Goal: Transaction & Acquisition: Purchase product/service

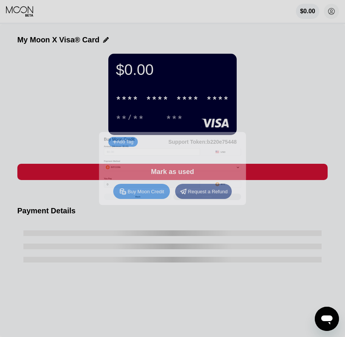
click at [331, 14] on div at bounding box center [175, 168] width 351 height 337
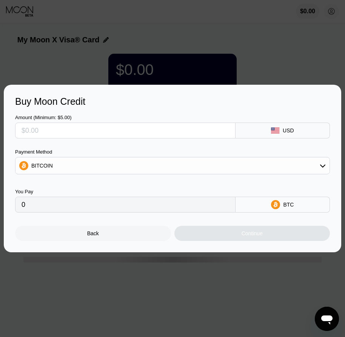
click at [104, 237] on div "Back" at bounding box center [93, 233] width 156 height 15
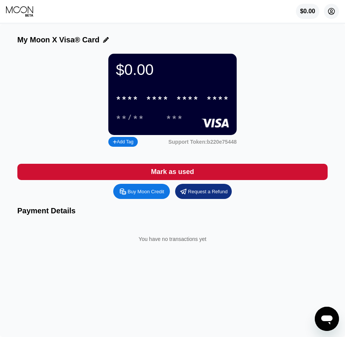
click at [333, 9] on circle at bounding box center [331, 11] width 15 height 15
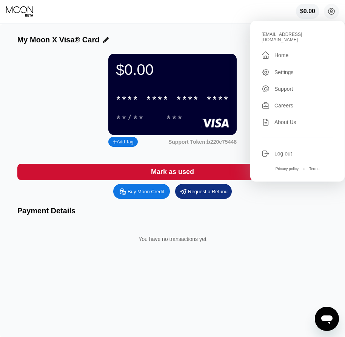
click at [285, 150] on div "Log out" at bounding box center [284, 153] width 18 height 6
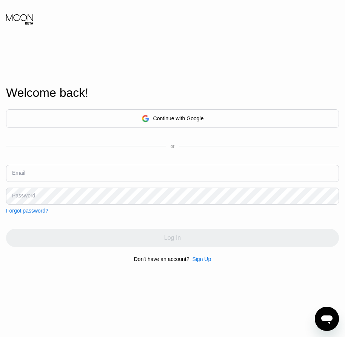
click at [201, 262] on div "Sign Up" at bounding box center [201, 259] width 19 height 6
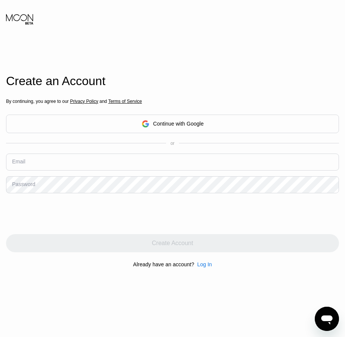
click at [206, 267] on div "Log In" at bounding box center [204, 264] width 15 height 6
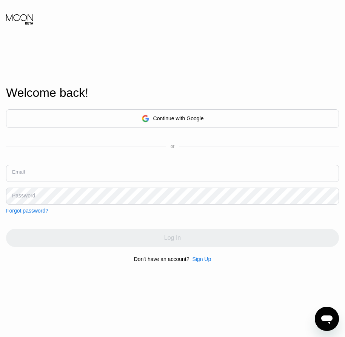
click at [26, 176] on input "text" at bounding box center [172, 173] width 333 height 17
paste input "[EMAIL_ADDRESS][DOMAIN_NAME]"
type input "[EMAIL_ADDRESS][DOMAIN_NAME]"
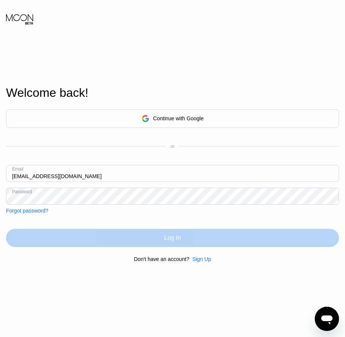
click at [151, 241] on div "Log In" at bounding box center [172, 238] width 333 height 18
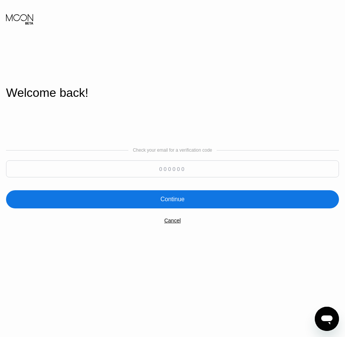
click at [169, 173] on input at bounding box center [172, 168] width 333 height 17
paste input "954046"
type input "954046"
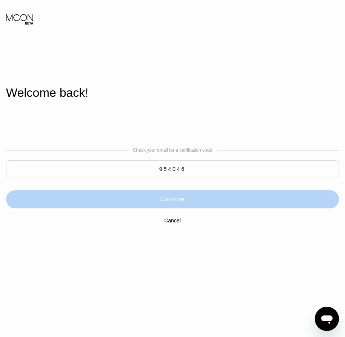
click at [183, 199] on div "Continue" at bounding box center [173, 199] width 24 height 8
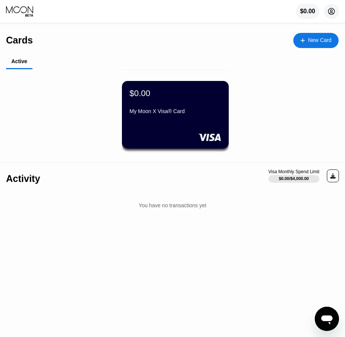
click at [332, 13] on icon at bounding box center [331, 11] width 15 height 15
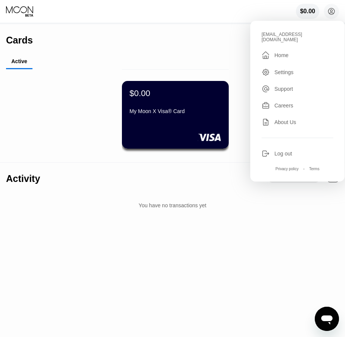
click at [198, 95] on div "$0.00" at bounding box center [176, 93] width 92 height 10
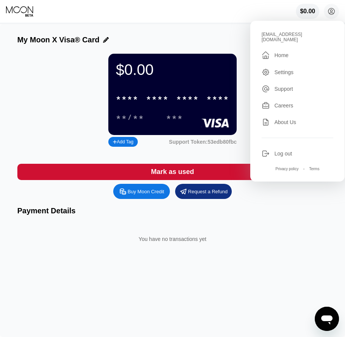
click at [117, 103] on div "* * * *" at bounding box center [127, 98] width 23 height 9
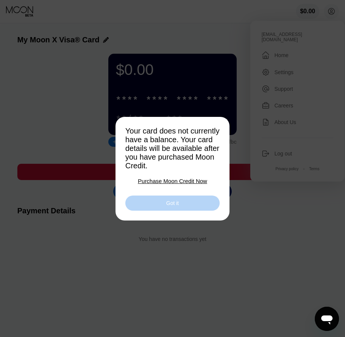
click at [180, 205] on div "Got it" at bounding box center [172, 202] width 94 height 15
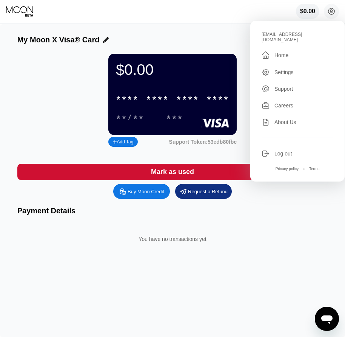
click at [144, 195] on div "Buy Moon Credit" at bounding box center [146, 191] width 37 height 6
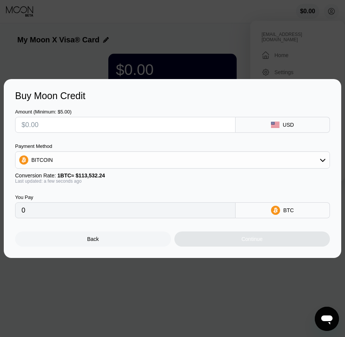
click at [54, 125] on input "text" at bounding box center [126, 124] width 208 height 15
type input "$1"
type input "0.00000881"
type input "$12"
type input "0.00010570"
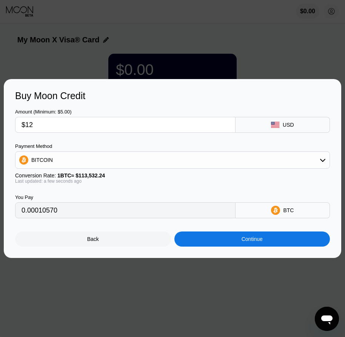
type input "$12"
click at [46, 165] on div "BITCOIN" at bounding box center [172, 159] width 314 height 15
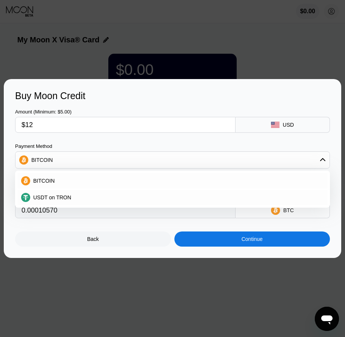
click at [47, 197] on span "USDT on TRON" at bounding box center [52, 197] width 38 height 6
type input "12.12"
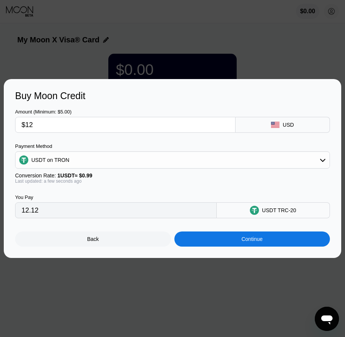
click at [264, 242] on div "Continue" at bounding box center [253, 238] width 156 height 15
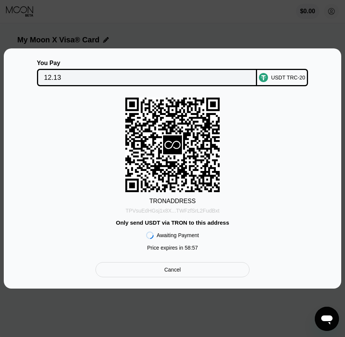
click at [182, 208] on div "TPVsuEdHGsj1x8X...TWFzfSrL2FudBxt" at bounding box center [173, 210] width 94 height 6
click at [48, 78] on input "12.13" at bounding box center [147, 77] width 206 height 15
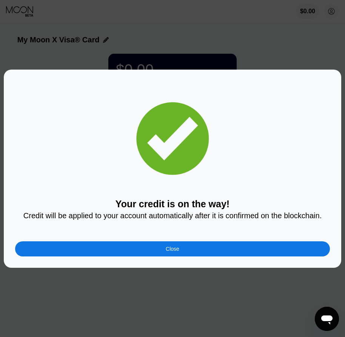
click at [170, 250] on div "Close" at bounding box center [173, 249] width 14 height 6
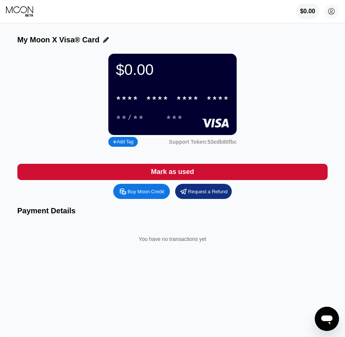
click at [185, 102] on div "* * * *" at bounding box center [187, 98] width 23 height 9
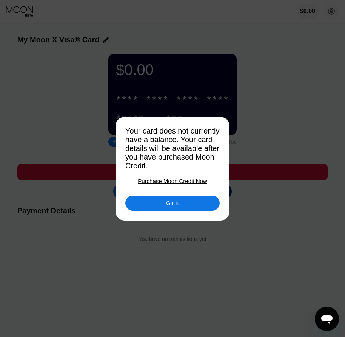
click at [181, 206] on div "Got it" at bounding box center [172, 202] width 94 height 15
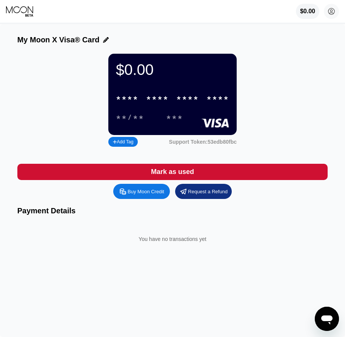
click at [167, 103] on div "* * * *" at bounding box center [157, 98] width 23 height 9
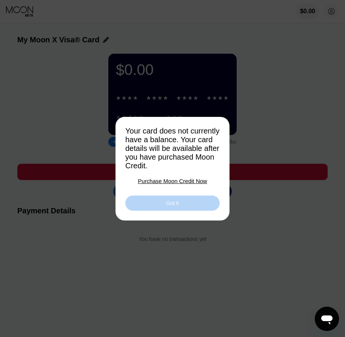
click at [173, 206] on div "Got it" at bounding box center [172, 202] width 12 height 7
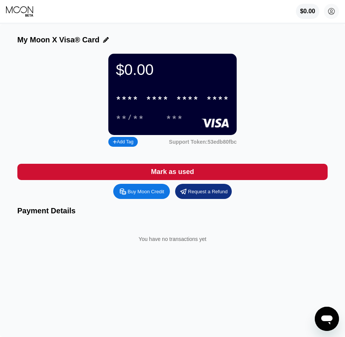
click at [189, 103] on div "* * * *" at bounding box center [187, 98] width 23 height 9
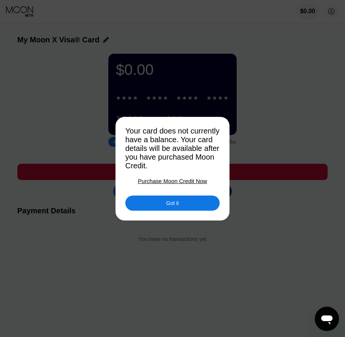
click at [182, 208] on div "Got it" at bounding box center [172, 202] width 94 height 15
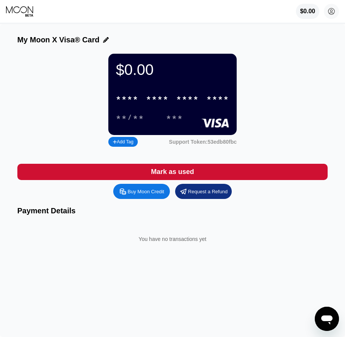
click at [192, 103] on div "* * * *" at bounding box center [187, 98] width 23 height 9
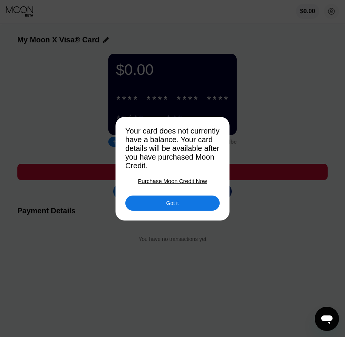
click at [187, 210] on div "Got it" at bounding box center [172, 202] width 94 height 15
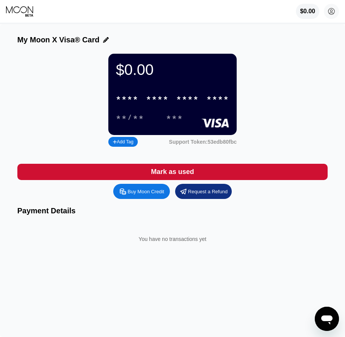
click at [192, 101] on div "* * * *" at bounding box center [187, 98] width 23 height 9
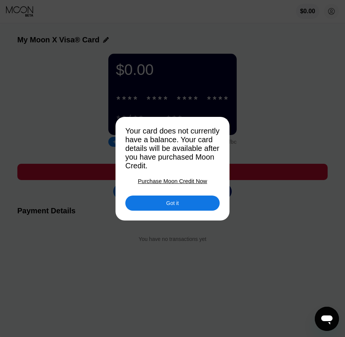
click at [184, 205] on div "Got it" at bounding box center [172, 202] width 94 height 15
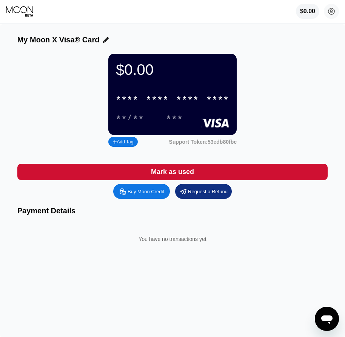
click at [180, 98] on div "* * * * * * * * * * * * ****" at bounding box center [172, 97] width 122 height 15
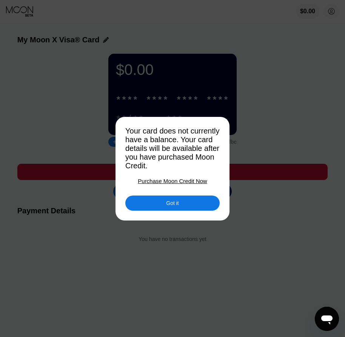
click at [182, 207] on div "Got it" at bounding box center [172, 202] width 94 height 15
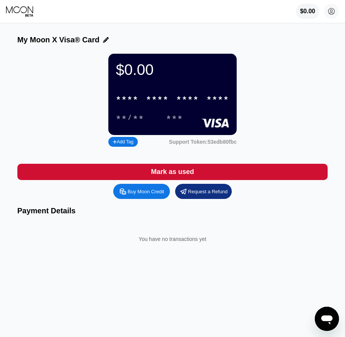
click at [185, 106] on div "* * * * * * * * * * * * ****" at bounding box center [172, 97] width 122 height 15
click at [185, 103] on div "* * * *" at bounding box center [187, 98] width 23 height 9
click at [138, 122] on div "07/28" at bounding box center [130, 117] width 28 height 9
click at [173, 122] on div "427" at bounding box center [174, 117] width 17 height 9
